Goal: Information Seeking & Learning: Learn about a topic

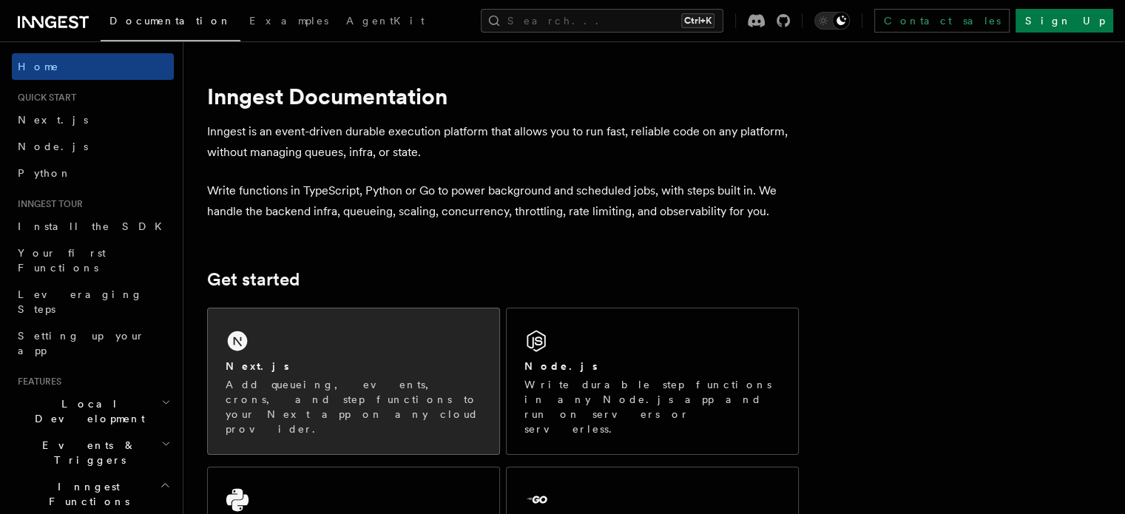
click at [427, 310] on div "Next.js Add queueing, events, crons, and step functions to your Next app on any…" at bounding box center [353, 381] width 291 height 146
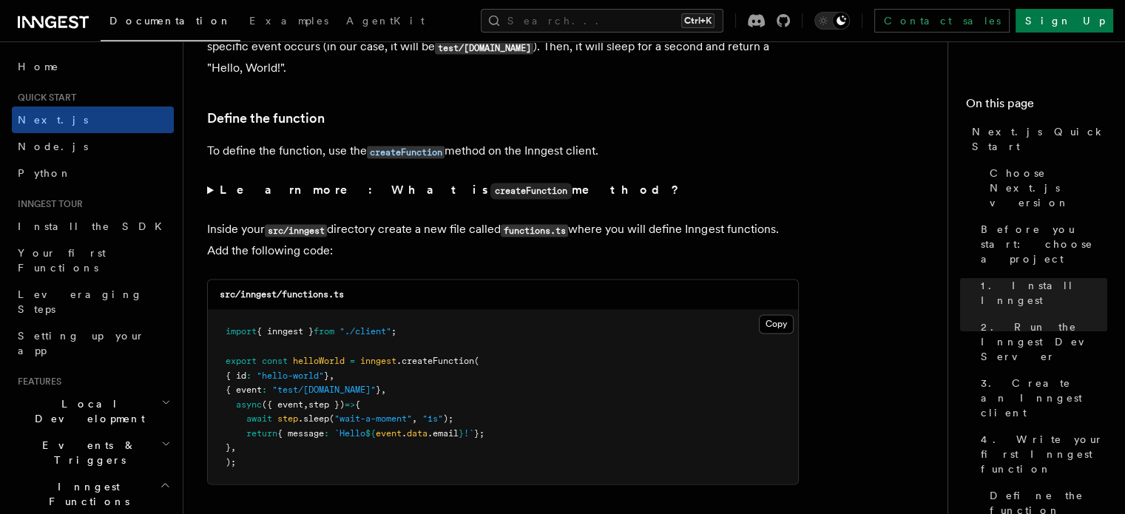
scroll to position [2342, 0]
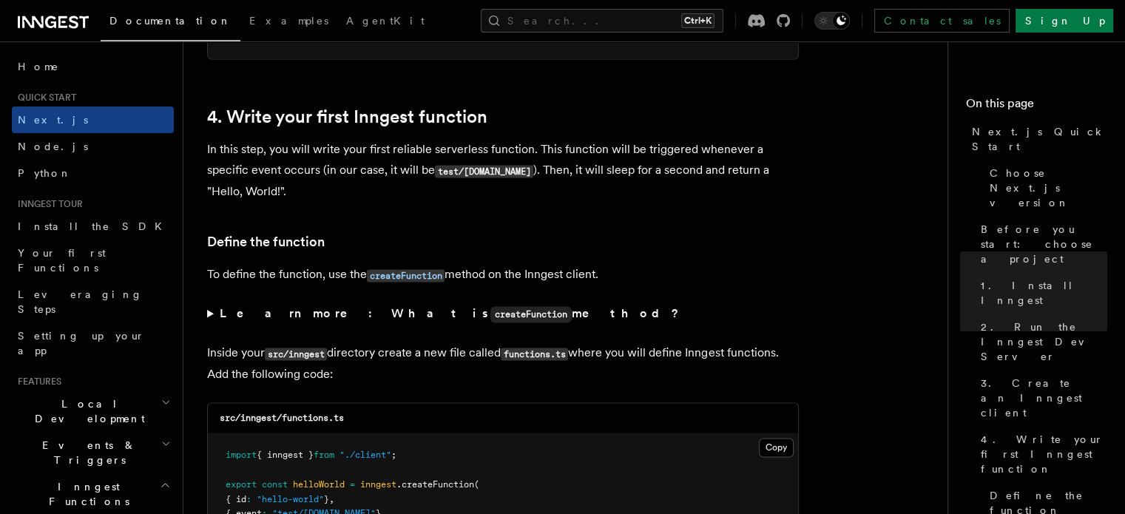
click at [211, 315] on summary "Learn more: What is createFunction method?" at bounding box center [503, 313] width 592 height 21
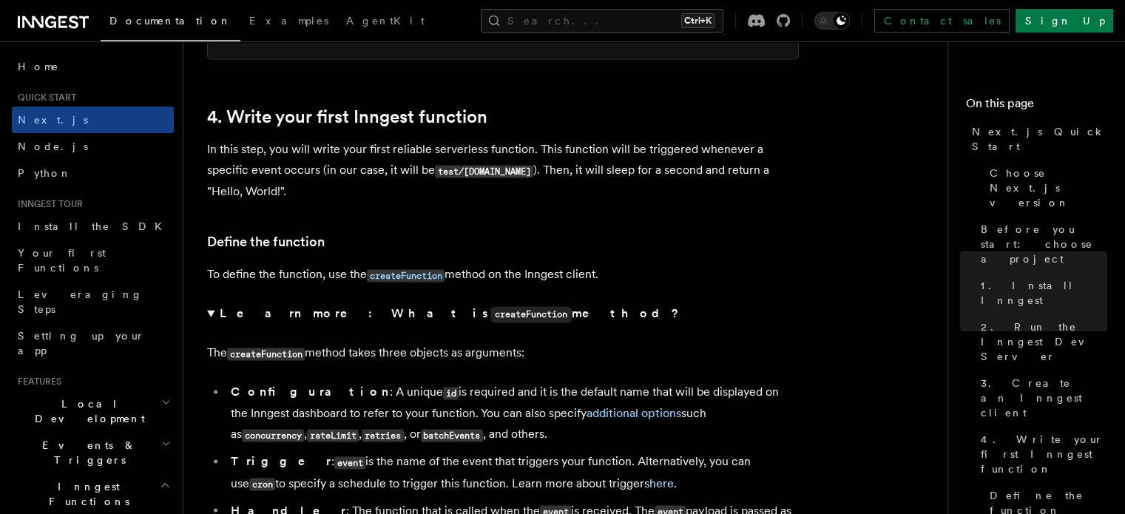
click at [208, 314] on summary "Learn more: What is createFunction method?" at bounding box center [503, 313] width 592 height 21
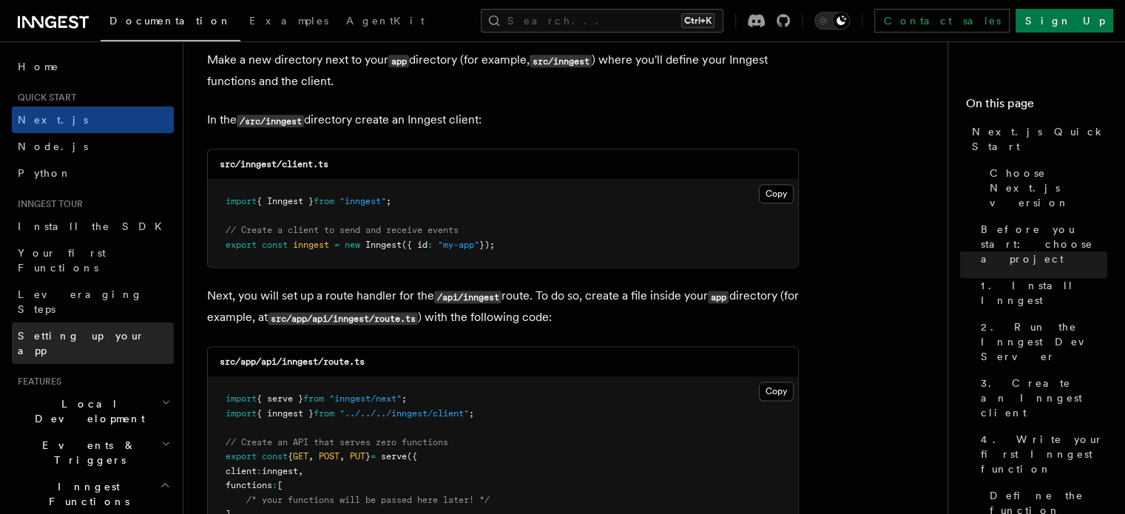
scroll to position [246, 0]
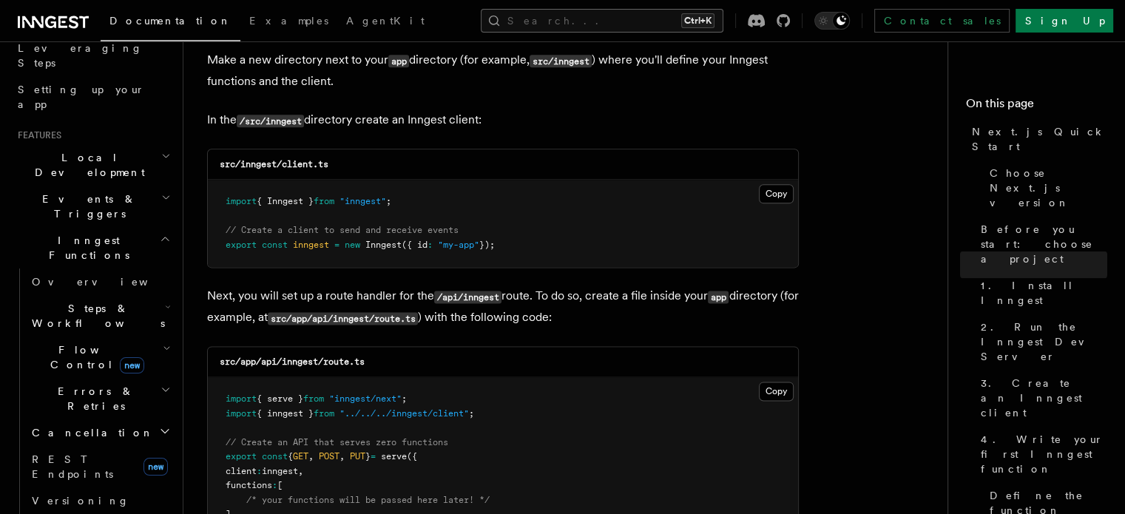
click at [602, 30] on button "Search... Ctrl+K" at bounding box center [602, 21] width 243 height 24
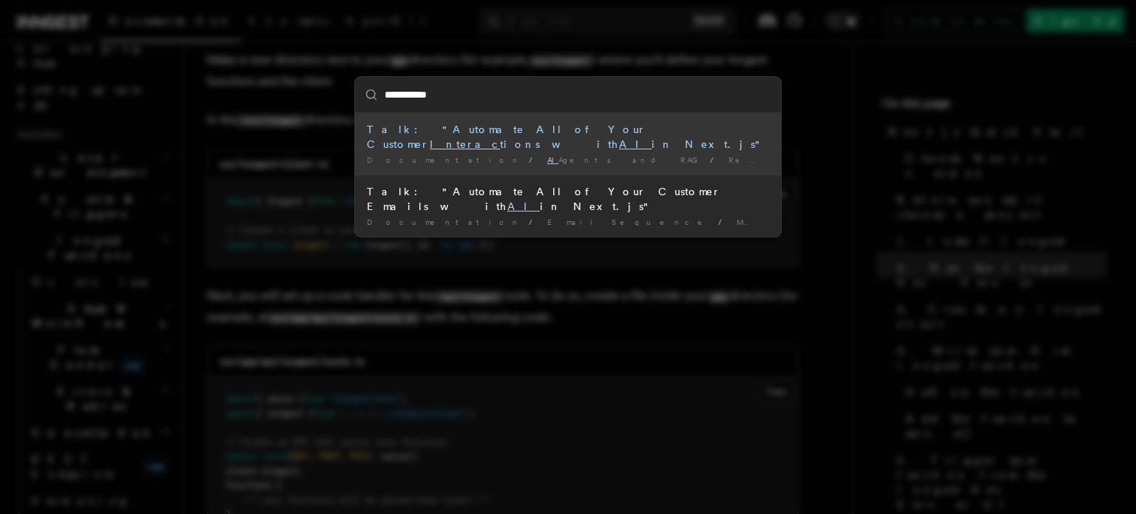
type input "**********"
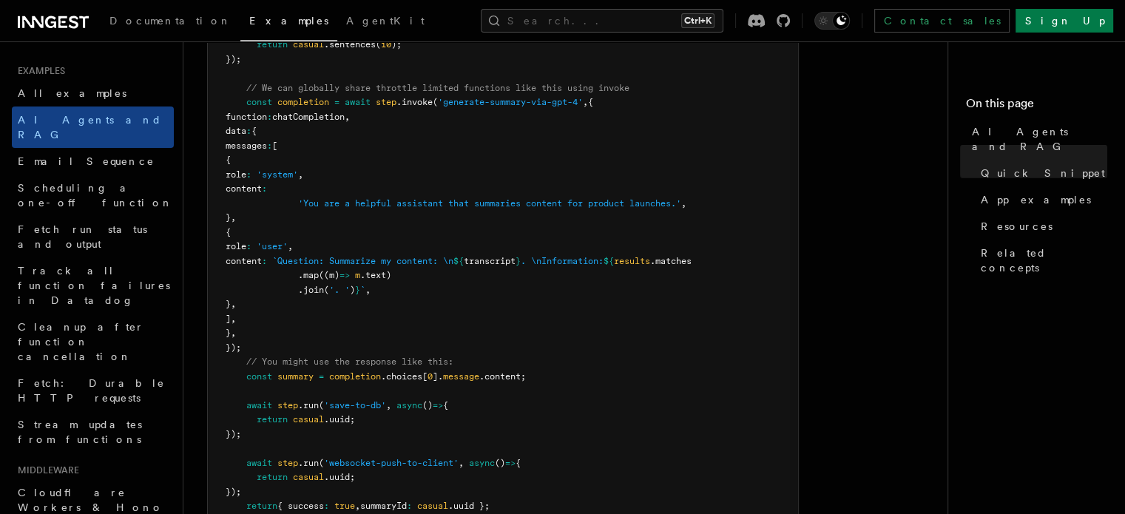
scroll to position [956, 0]
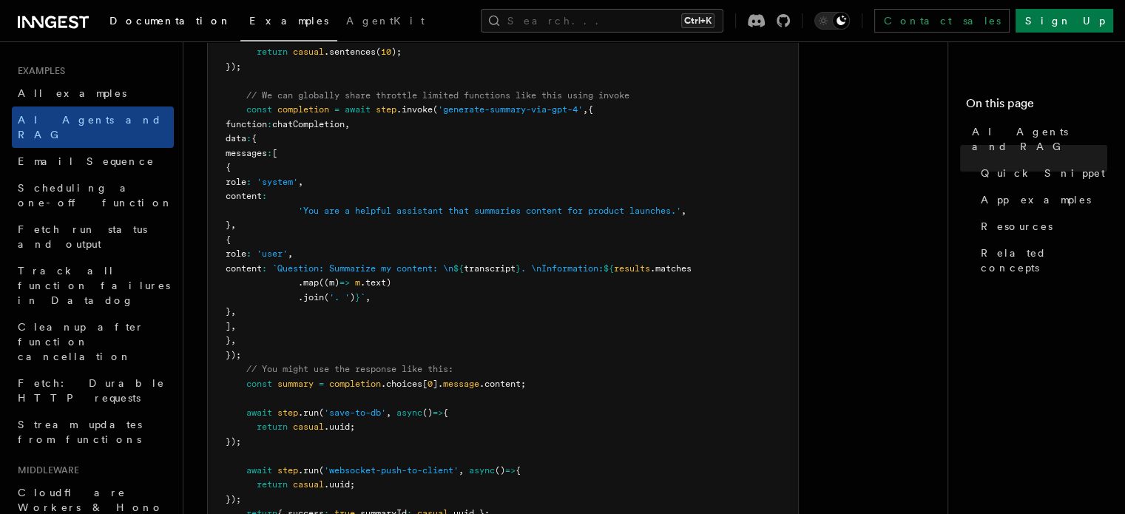
click at [160, 15] on span "Documentation" at bounding box center [170, 21] width 122 height 12
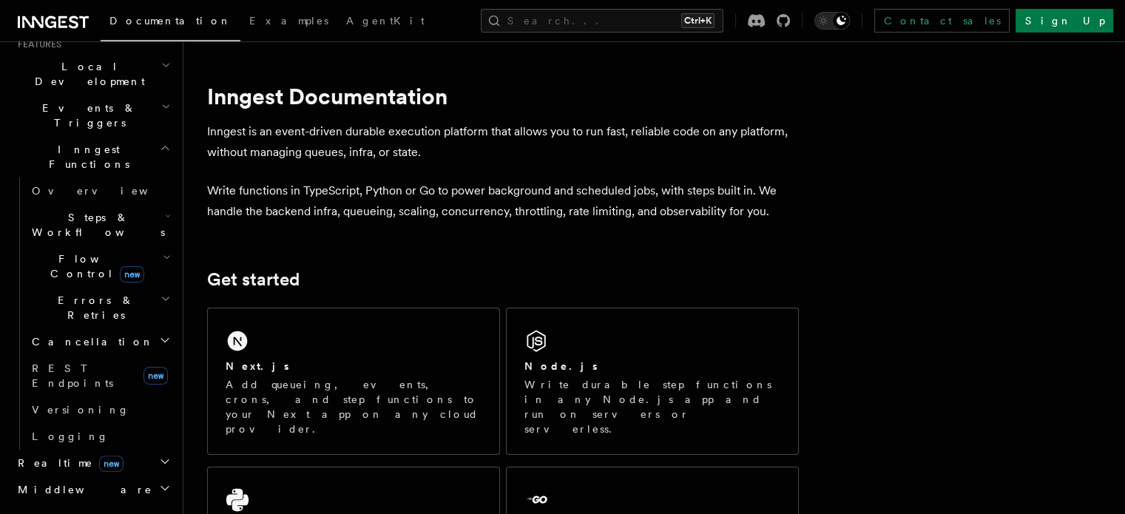
scroll to position [336, 0]
click at [668, 7] on div "Documentation Examples AgentKit Search... Ctrl+K Contact sales Sign Up" at bounding box center [562, 20] width 1125 height 41
click at [655, 17] on button "Search... Ctrl+K" at bounding box center [602, 21] width 243 height 24
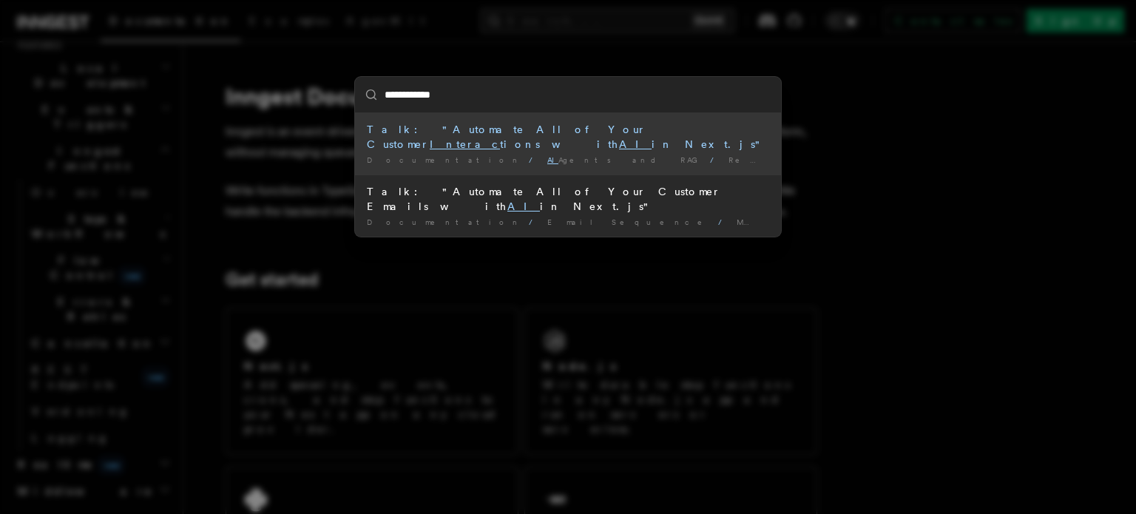
type input "**"
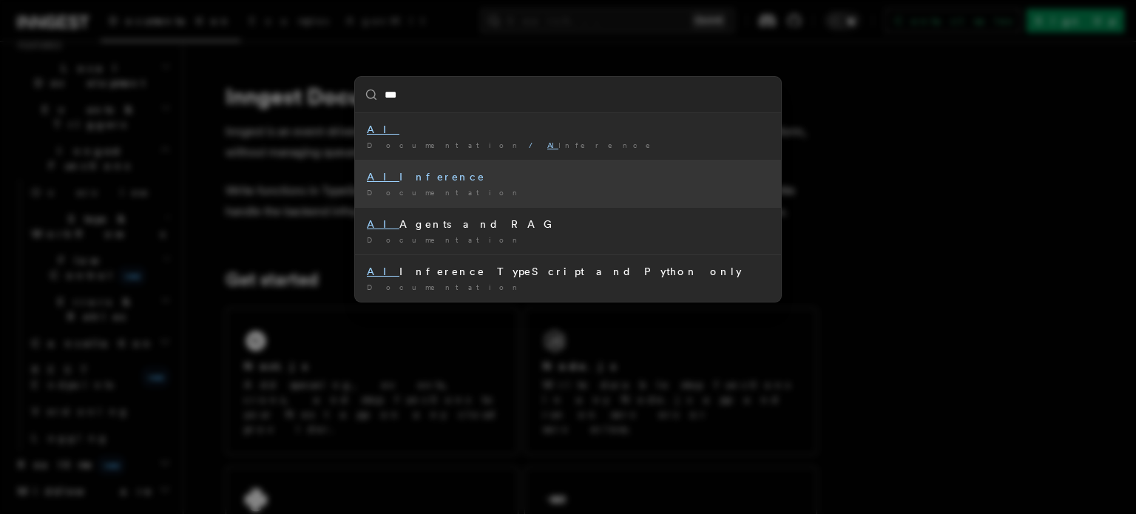
click at [505, 197] on div "Documentation /" at bounding box center [568, 192] width 402 height 11
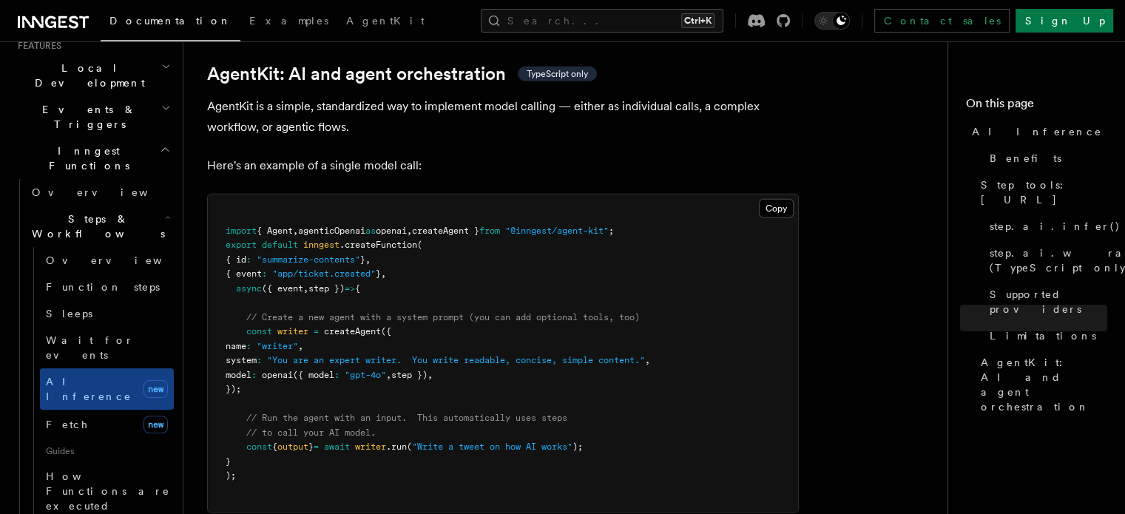
scroll to position [4356, 0]
drag, startPoint x: 293, startPoint y: 317, endPoint x: 250, endPoint y: 268, distance: 65.0
click at [250, 268] on pre "import { Agent , agenticOpenai as openai , createAgent } from "@inngest/agent-k…" at bounding box center [503, 352] width 590 height 318
drag, startPoint x: 246, startPoint y: 268, endPoint x: 267, endPoint y: 319, distance: 55.1
click at [267, 319] on pre "import { Agent , agenticOpenai as openai , createAgent } from "@inngest/agent-k…" at bounding box center [503, 352] width 590 height 318
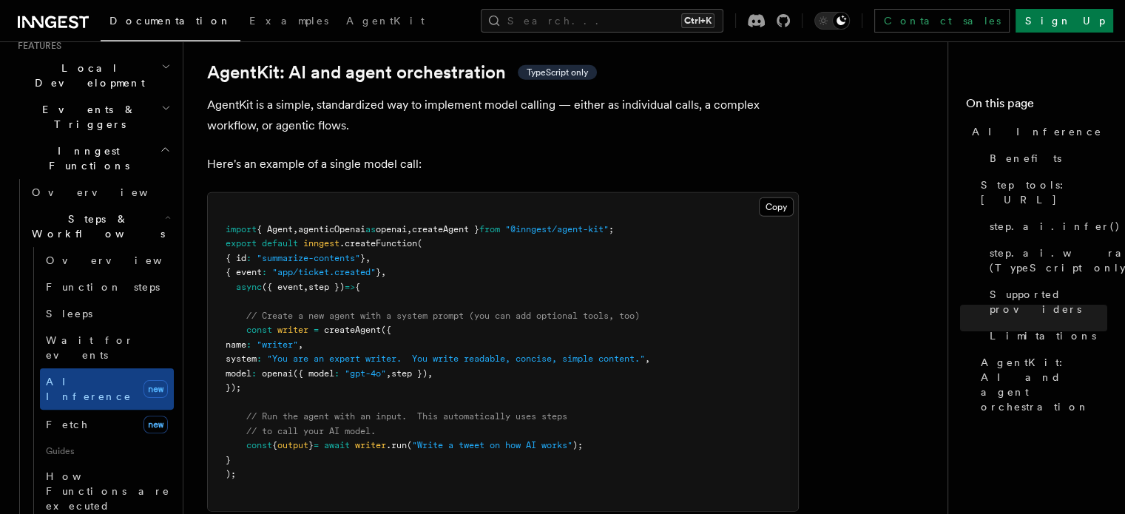
copy code "const writer = createAgent ({ name : "writer" , system : "You are an expert wri…"
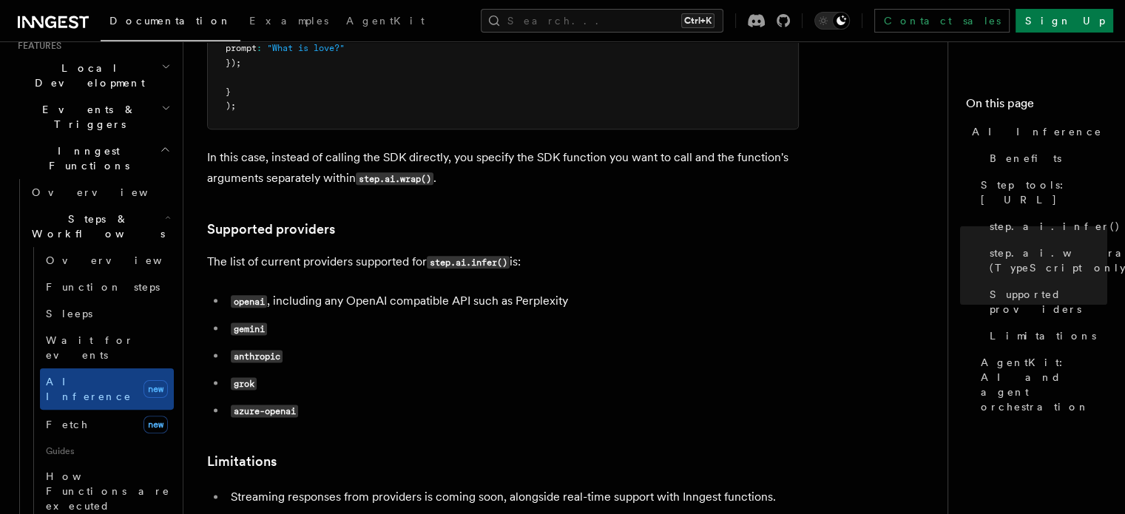
scroll to position [1799, 0]
drag, startPoint x: 257, startPoint y: 319, endPoint x: 229, endPoint y: 322, distance: 27.5
click at [229, 374] on li "grok" at bounding box center [512, 384] width 572 height 21
copy code "grok"
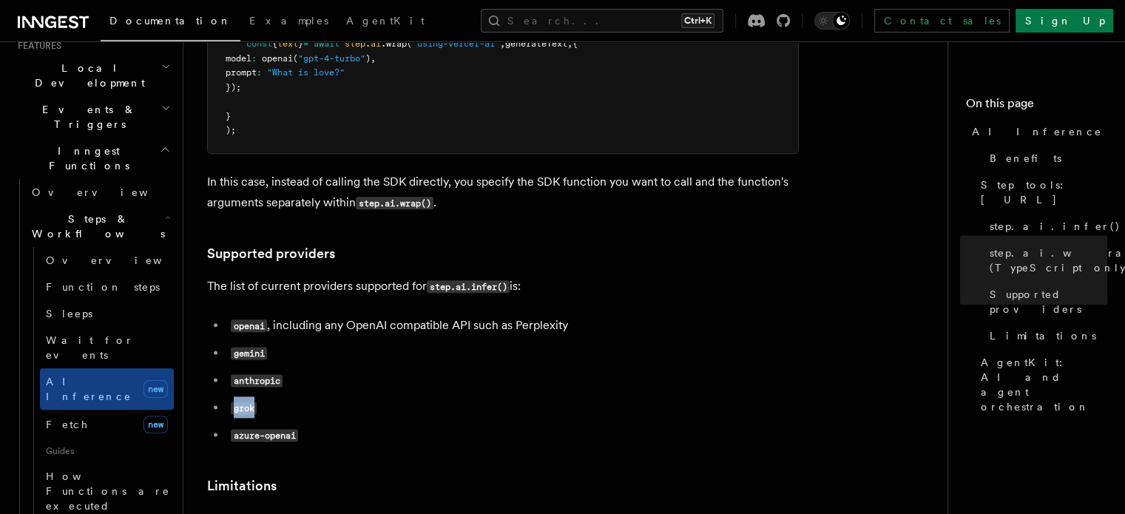
scroll to position [1760, 0]
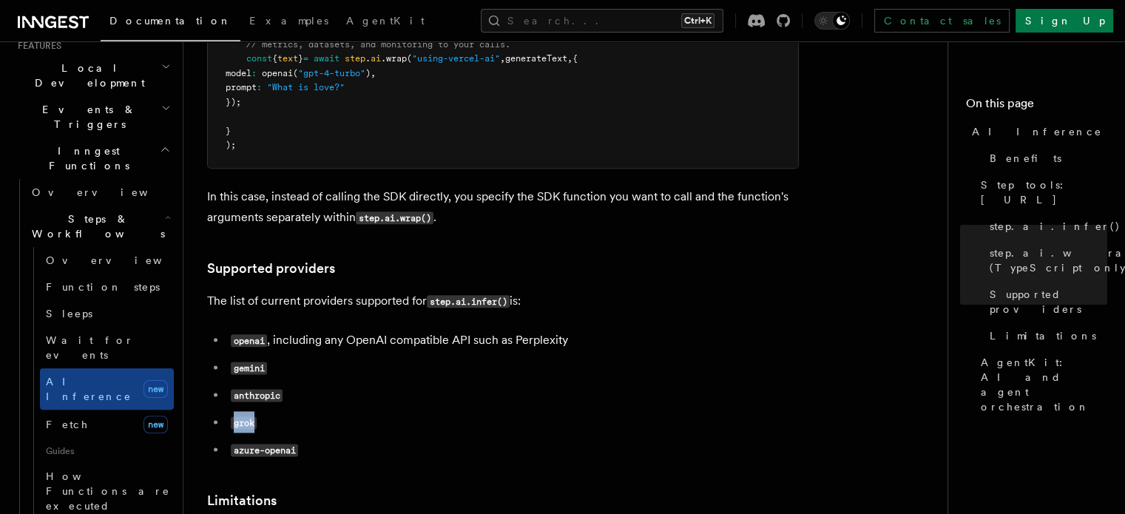
click at [237, 412] on li "grok" at bounding box center [512, 422] width 572 height 21
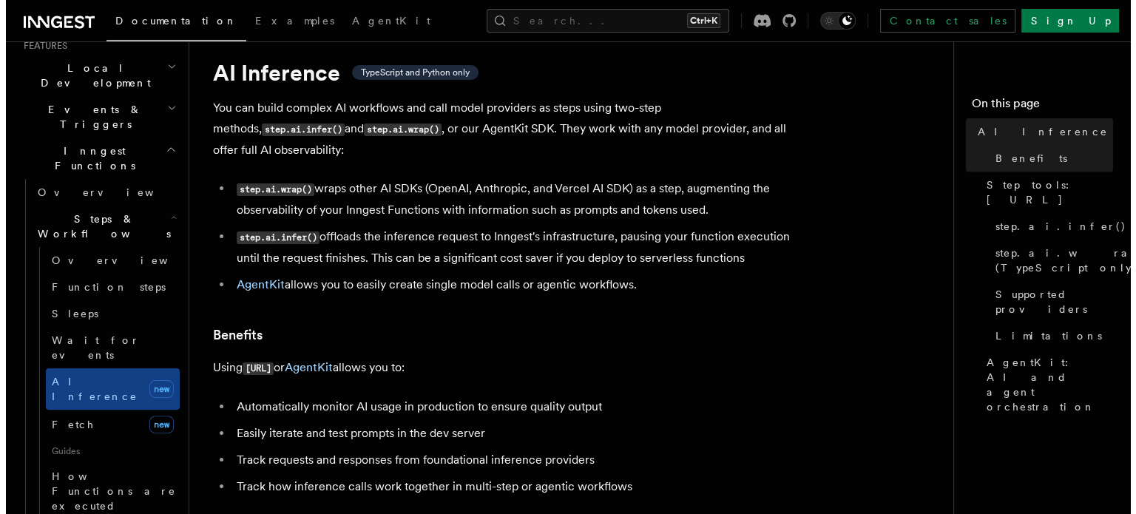
scroll to position [0, 0]
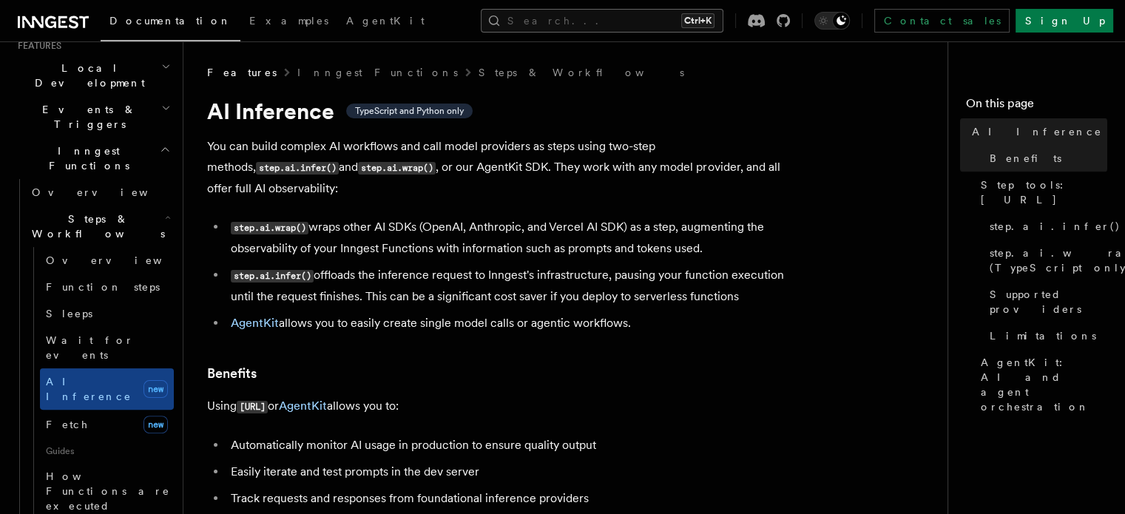
click at [656, 27] on button "Search... Ctrl+K" at bounding box center [602, 21] width 243 height 24
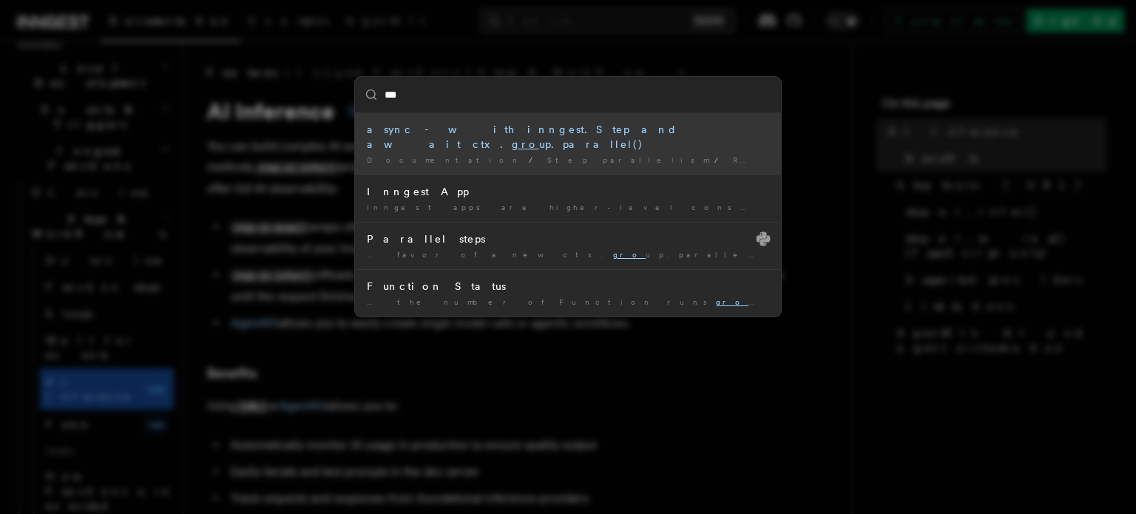
type input "****"
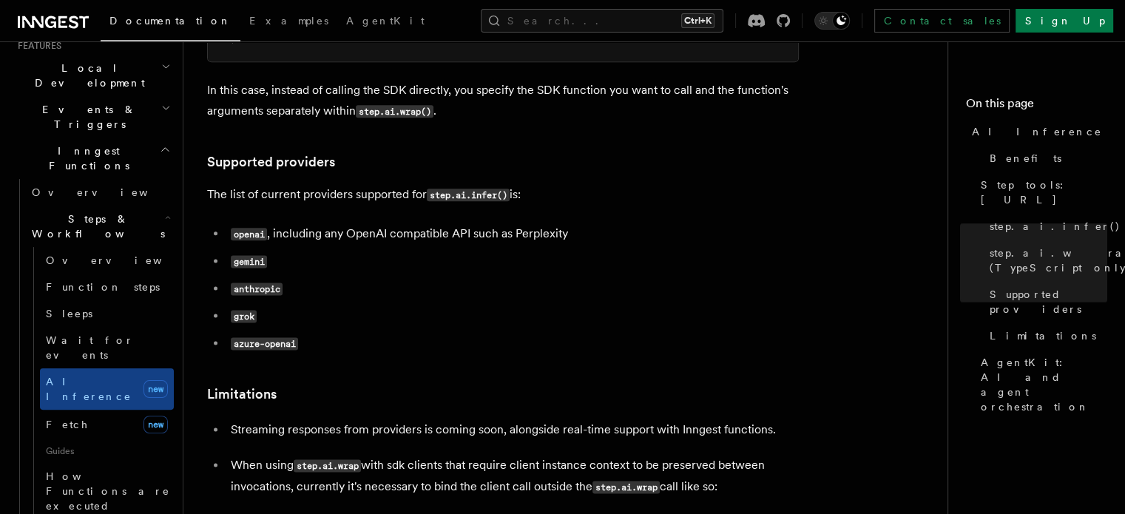
scroll to position [1879, 0]
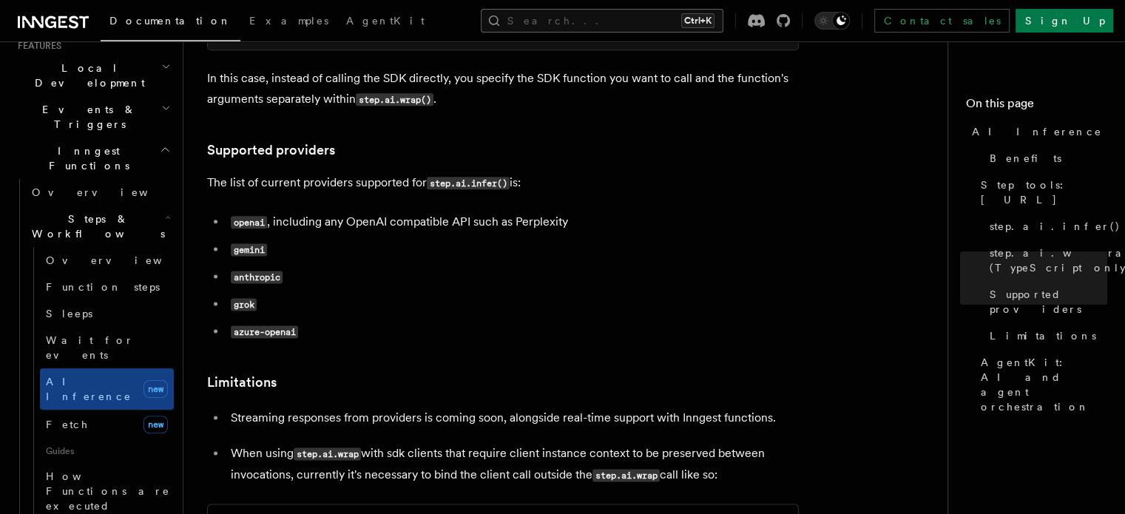
click at [638, 20] on button "Search... Ctrl+K" at bounding box center [602, 21] width 243 height 24
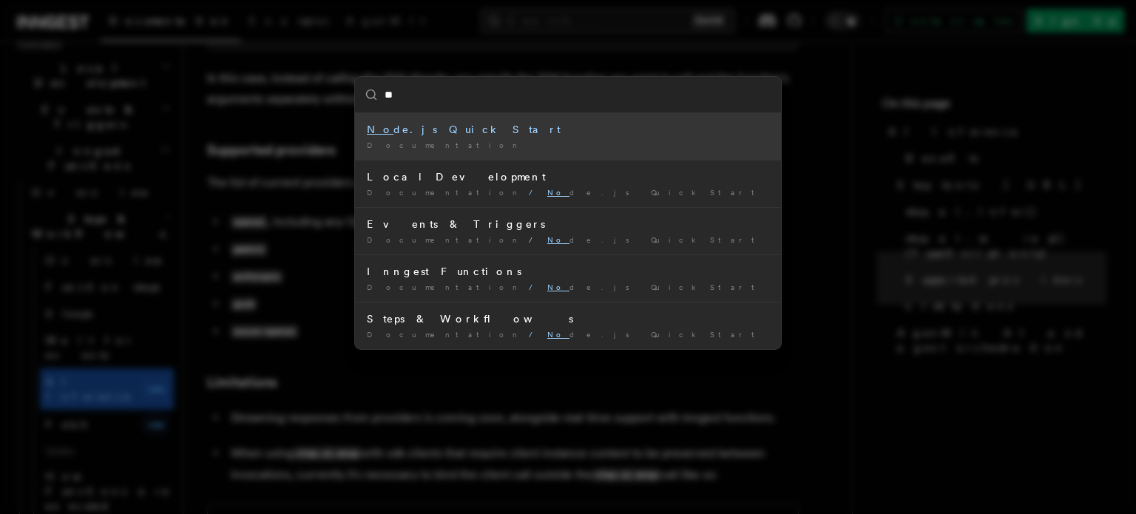
type input "*"
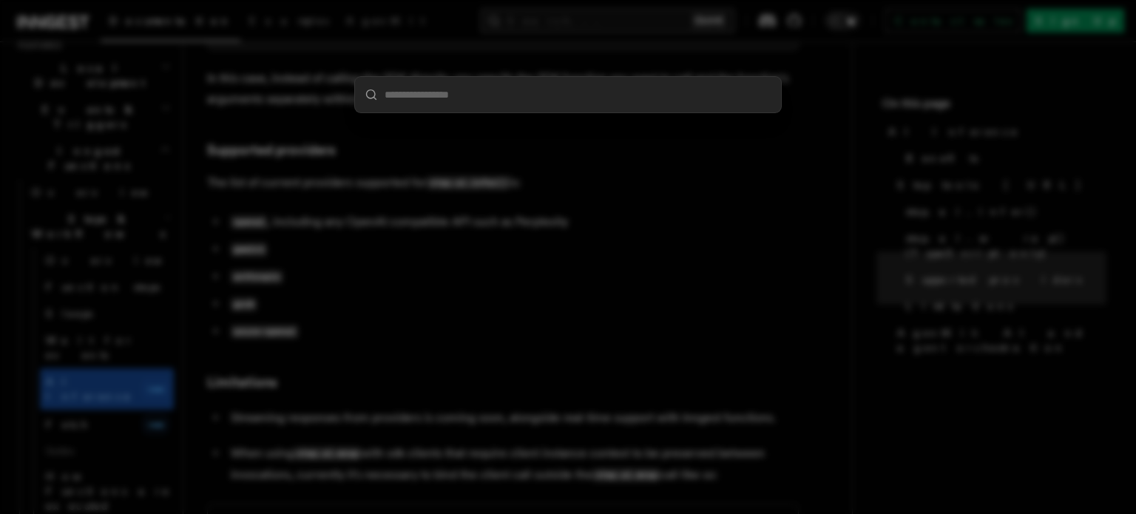
type input "*"
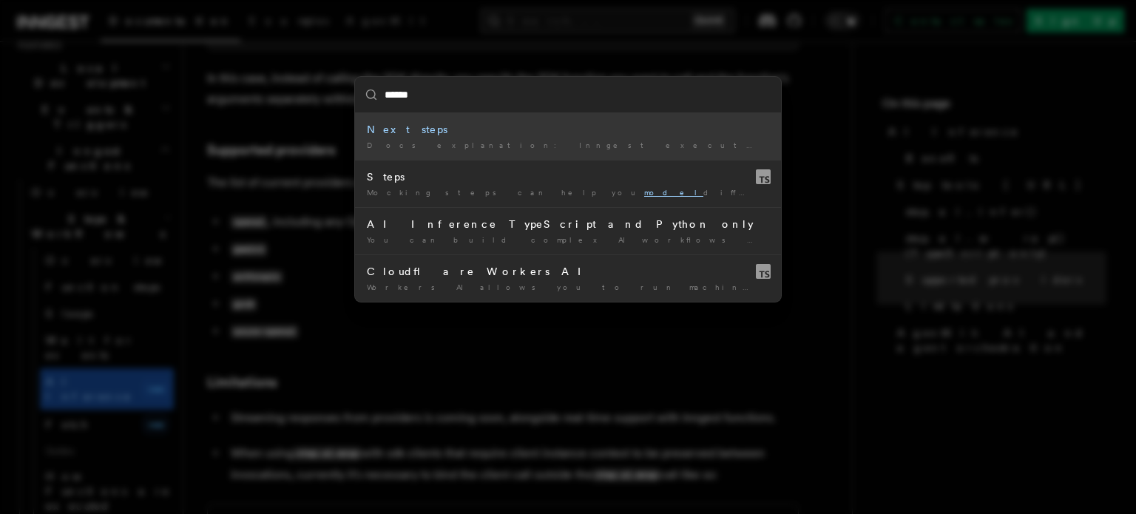
type input "*****"
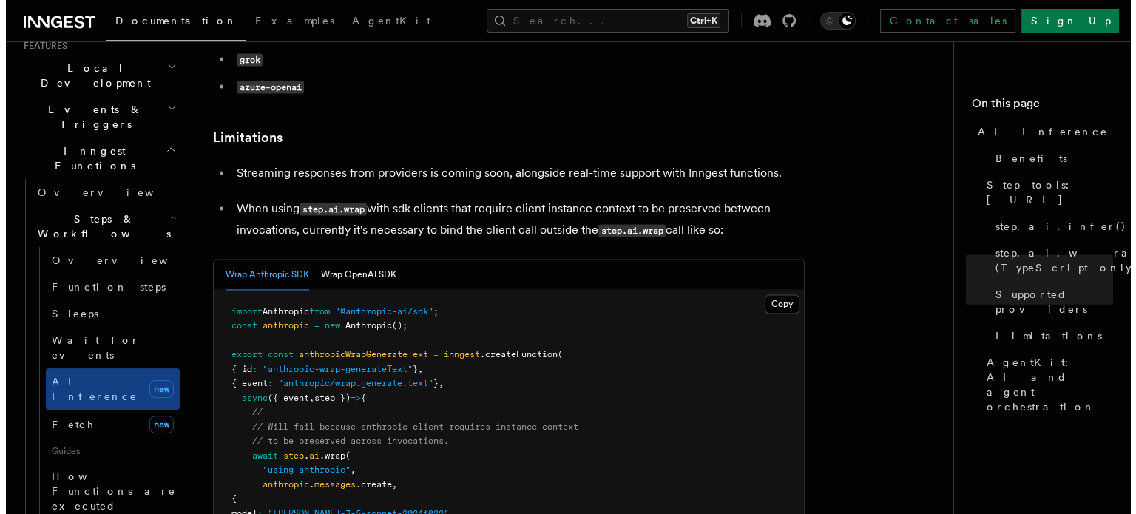
scroll to position [2124, 0]
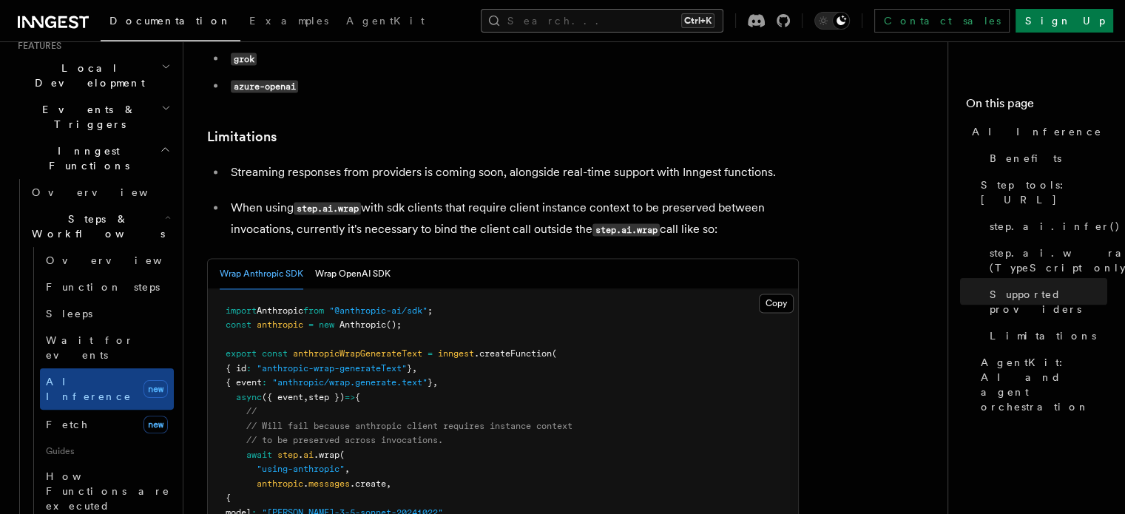
click at [659, 18] on button "Search... Ctrl+K" at bounding box center [602, 21] width 243 height 24
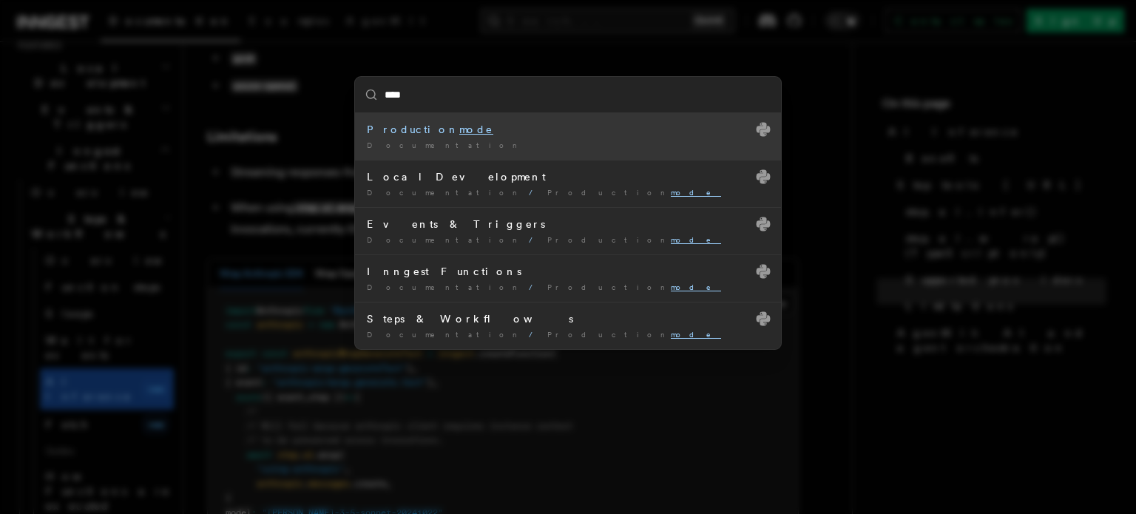
type input "*****"
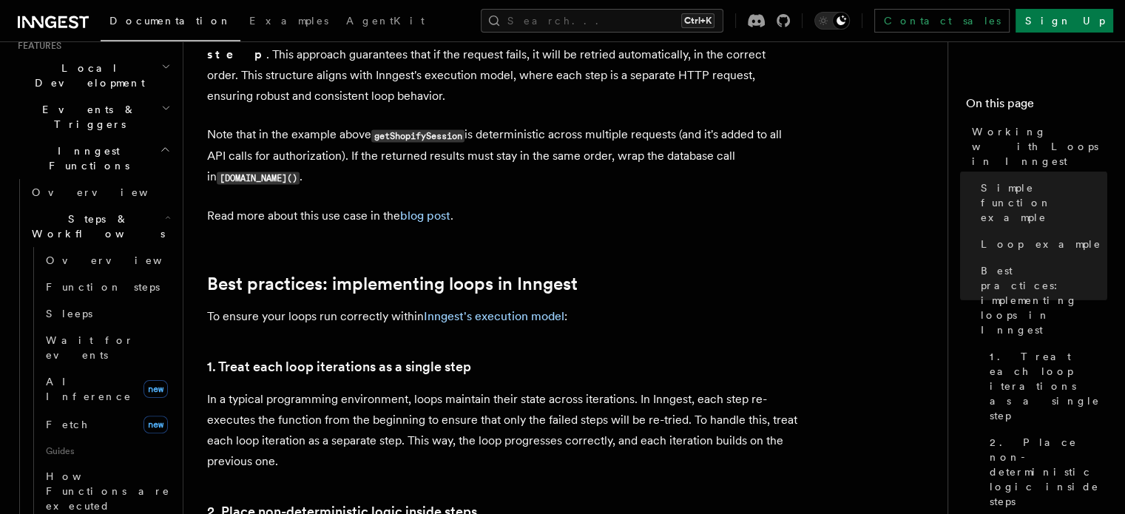
scroll to position [2120, 0]
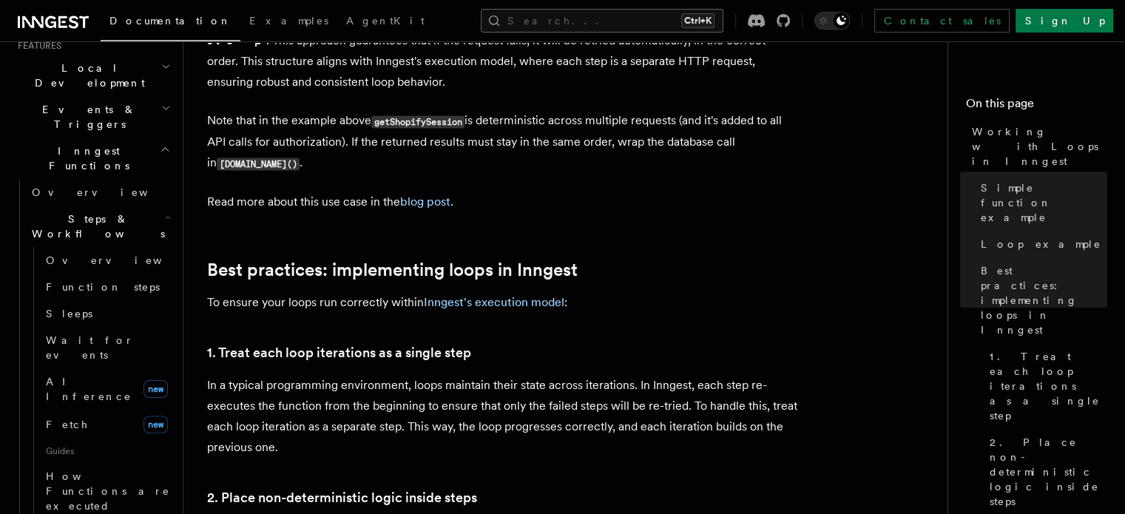
click at [624, 19] on button "Search... Ctrl+K" at bounding box center [602, 21] width 243 height 24
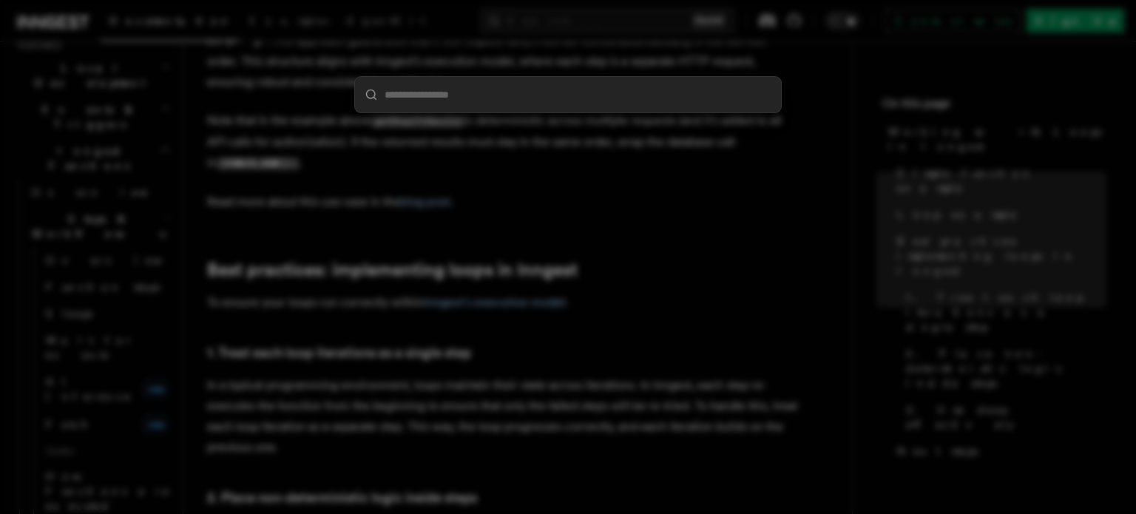
click at [278, 27] on div at bounding box center [568, 257] width 1136 height 514
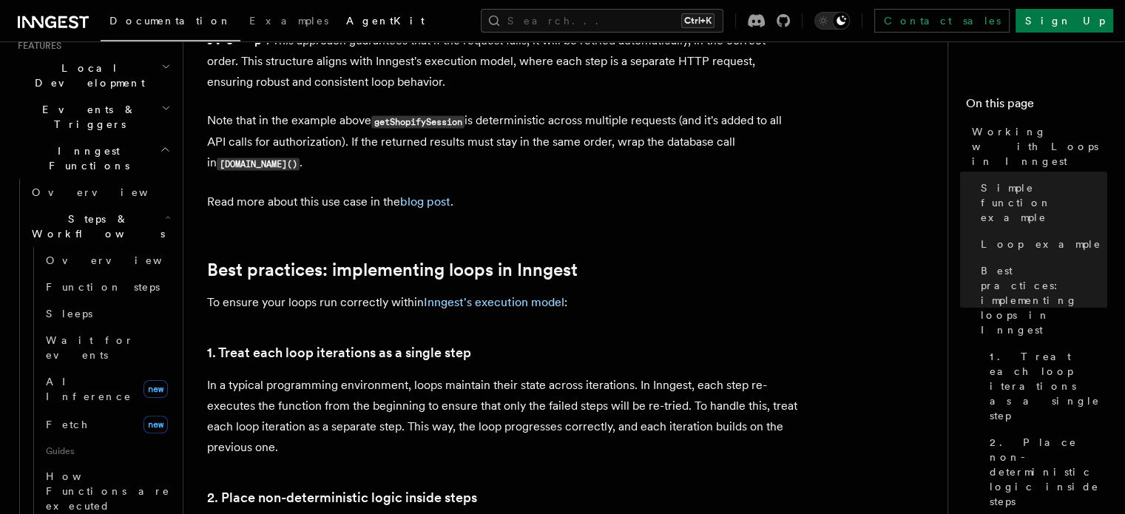
click at [346, 25] on span "AgentKit" at bounding box center [385, 21] width 78 height 12
